Goal: Browse casually

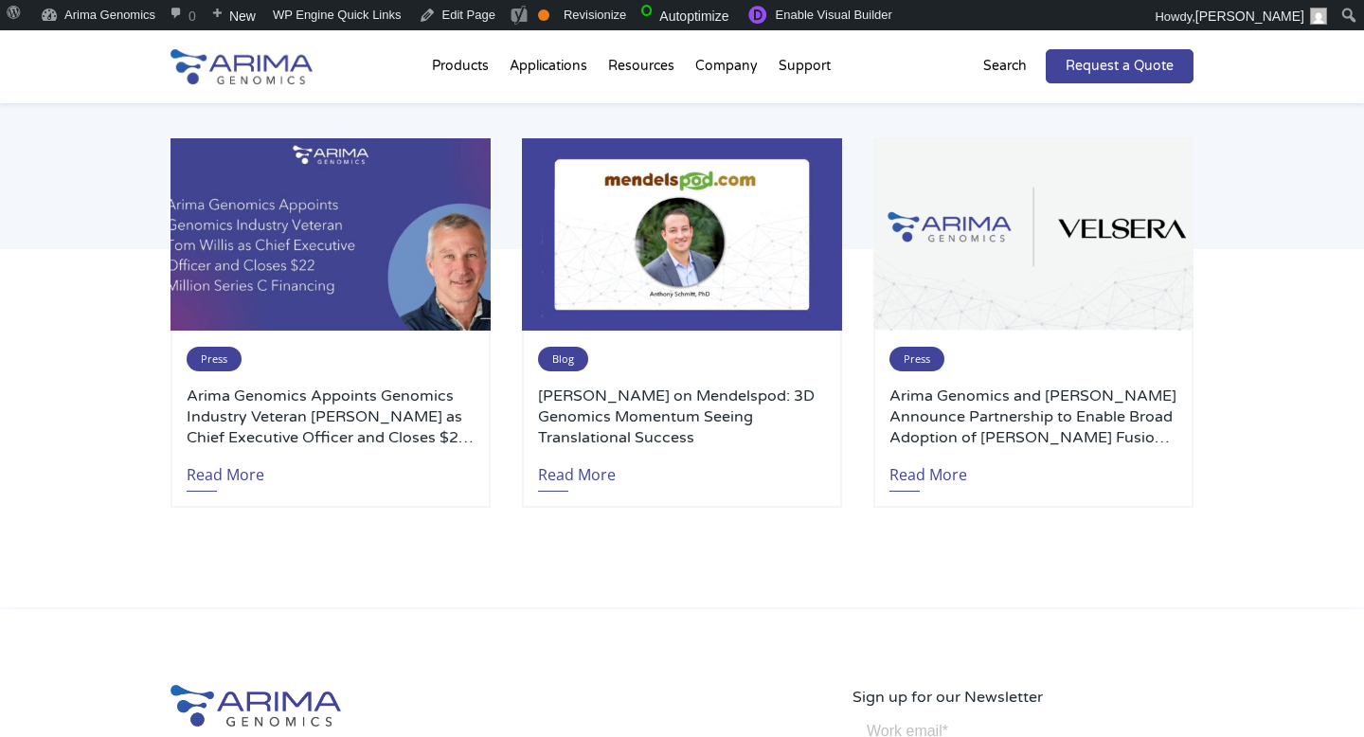
scroll to position [4568, 0]
